Goal: Task Accomplishment & Management: Complete application form

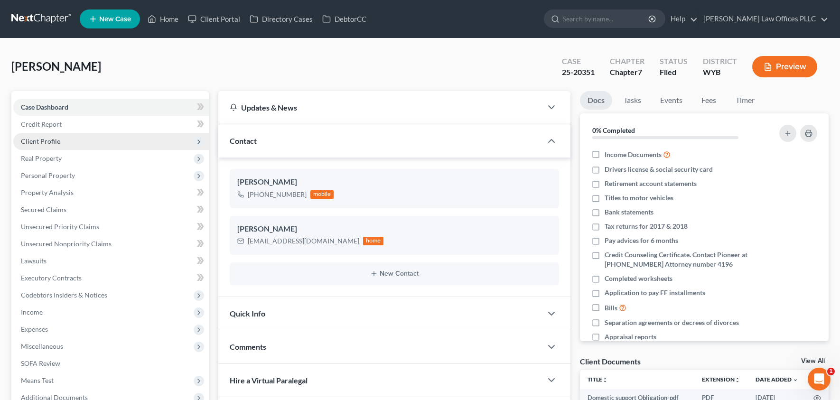
click at [45, 144] on span "Client Profile" at bounding box center [111, 141] width 196 height 17
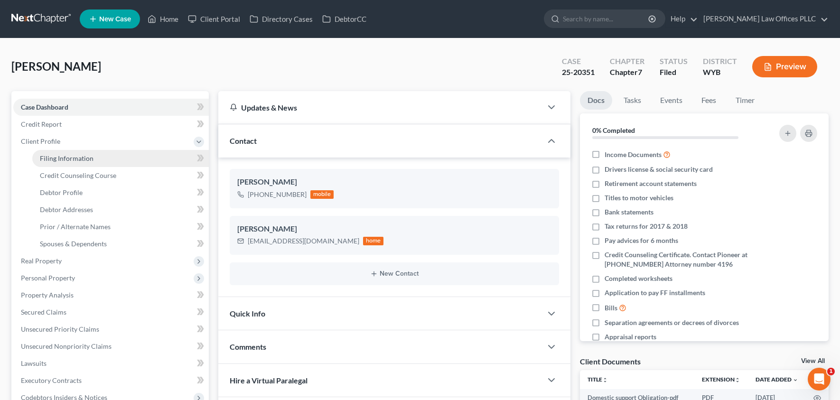
click at [68, 157] on span "Filing Information" at bounding box center [67, 158] width 54 height 8
select select "1"
select select "0"
select select "53"
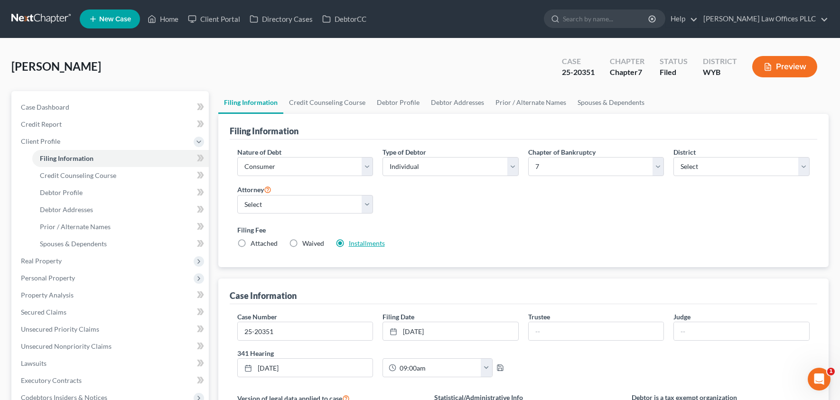
click at [355, 244] on link "Installments" at bounding box center [367, 243] width 36 height 8
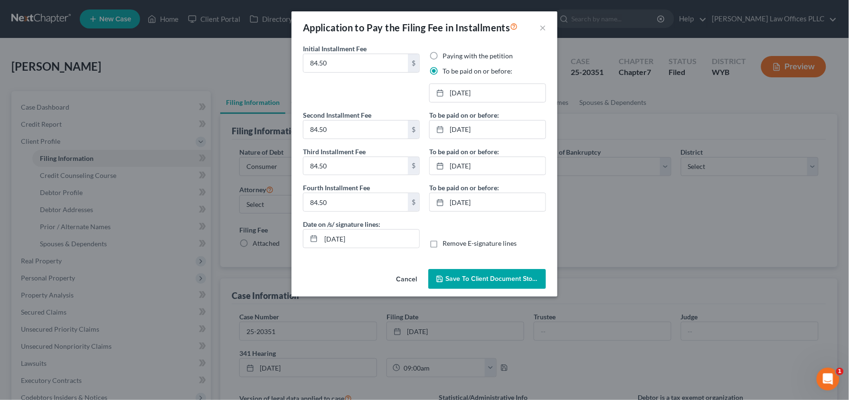
click at [406, 278] on button "Cancel" at bounding box center [406, 279] width 36 height 19
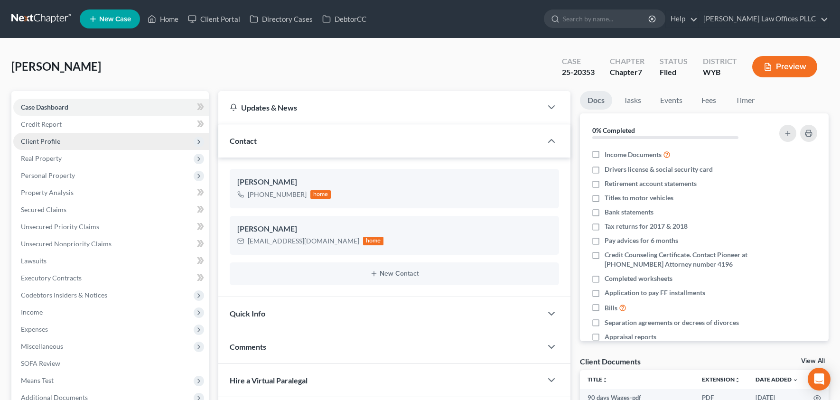
click at [66, 143] on span "Client Profile" at bounding box center [111, 141] width 196 height 17
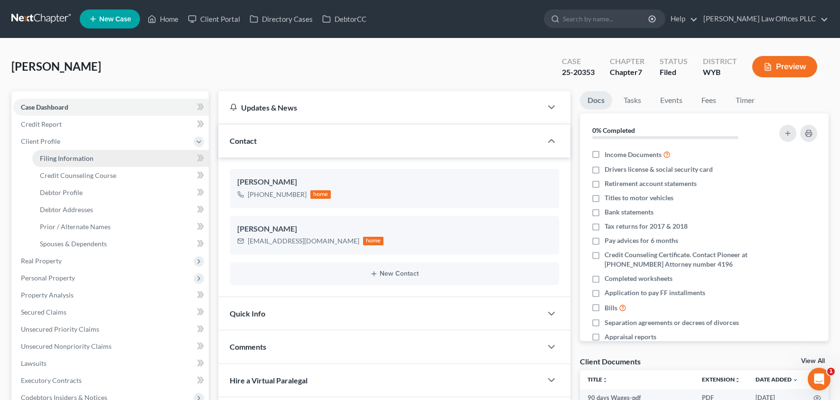
click at [65, 155] on span "Filing Information" at bounding box center [67, 158] width 54 height 8
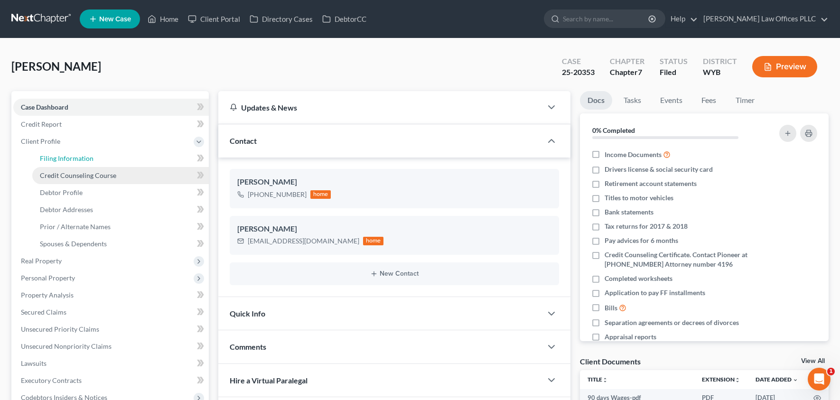
select select "1"
select select "0"
select select "92"
select select "53"
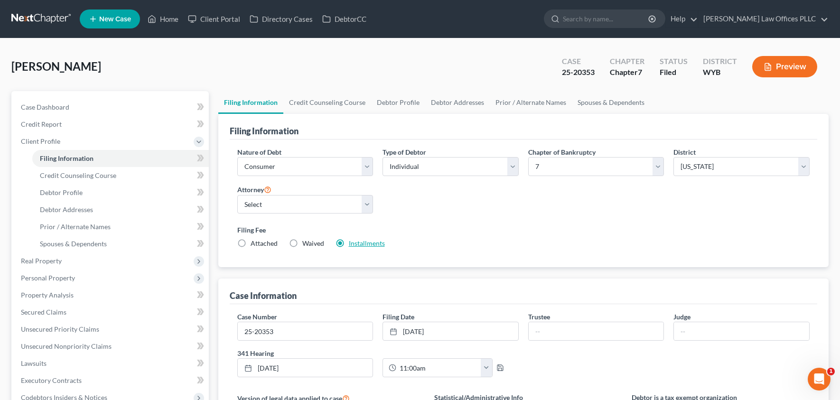
click at [366, 244] on link "Installments" at bounding box center [367, 243] width 36 height 8
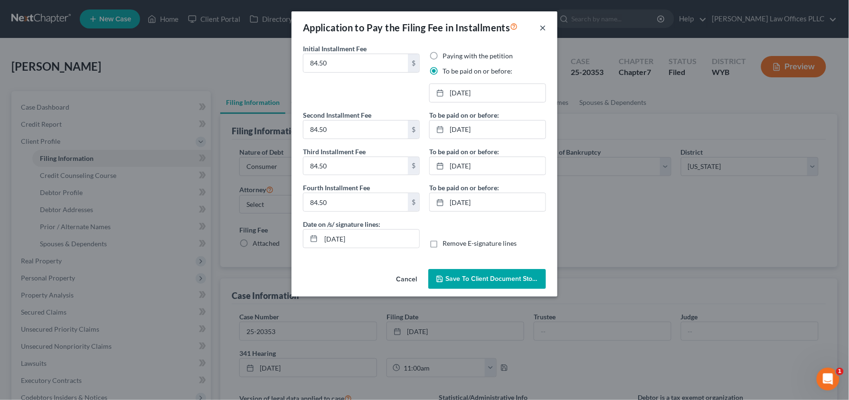
click at [543, 28] on button "×" at bounding box center [542, 27] width 7 height 11
